Goal: Navigation & Orientation: Find specific page/section

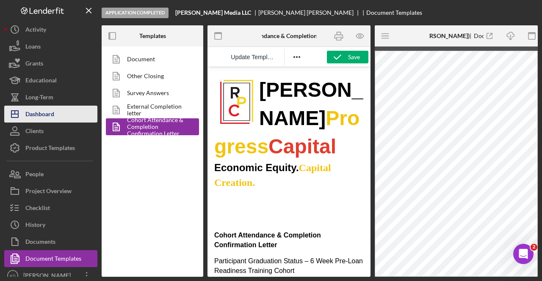
click at [68, 113] on button "Icon/Dashboard Dashboard" at bounding box center [50, 114] width 93 height 17
